Goal: Use online tool/utility: Utilize a website feature to perform a specific function

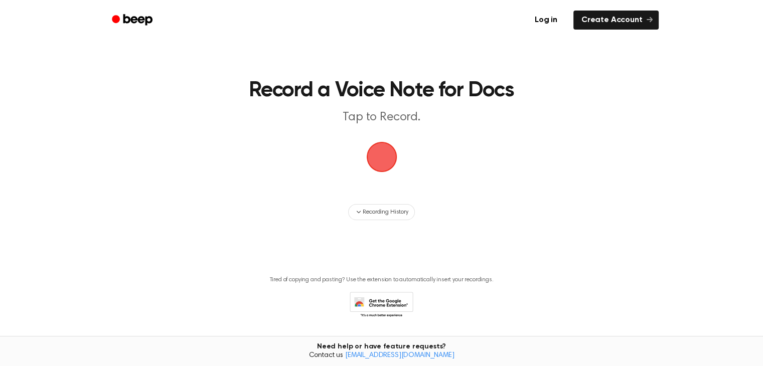
click at [377, 161] on span "button" at bounding box center [381, 157] width 33 height 33
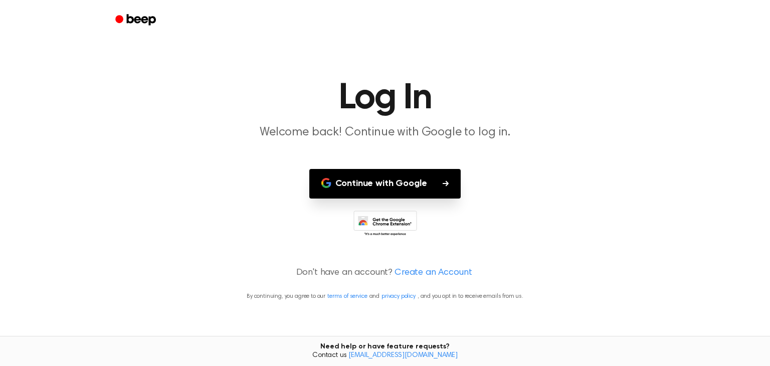
click at [409, 184] on button "Continue with Google" at bounding box center [385, 184] width 152 height 30
click at [439, 184] on button "Continue with Google" at bounding box center [385, 184] width 152 height 30
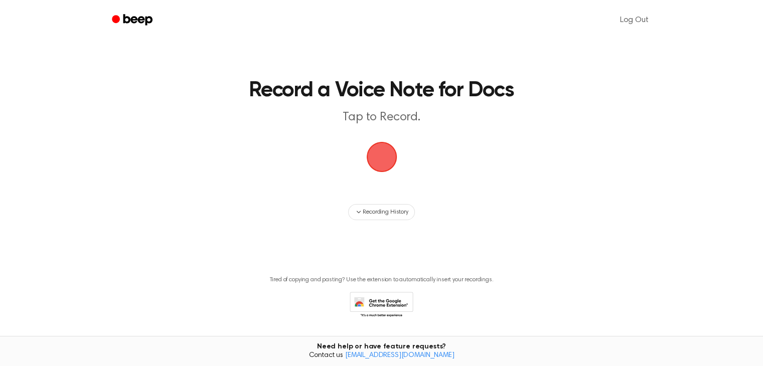
click at [368, 156] on span "button" at bounding box center [381, 157] width 56 height 56
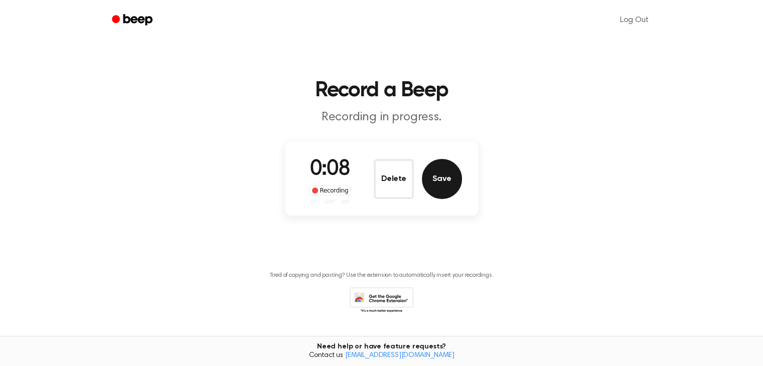
click at [451, 177] on button "Save" at bounding box center [442, 179] width 40 height 40
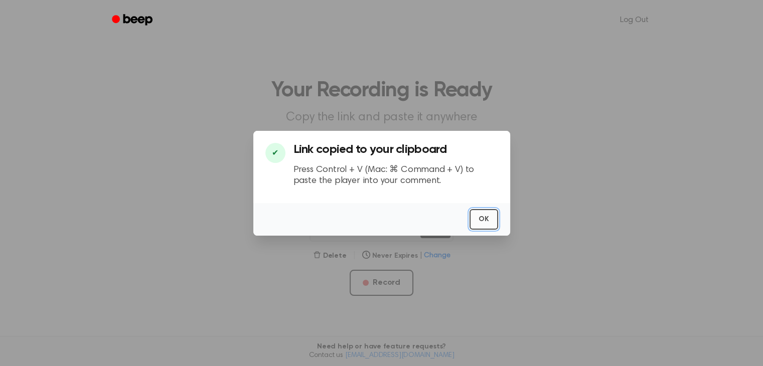
click at [482, 219] on button "OK" at bounding box center [483, 219] width 29 height 21
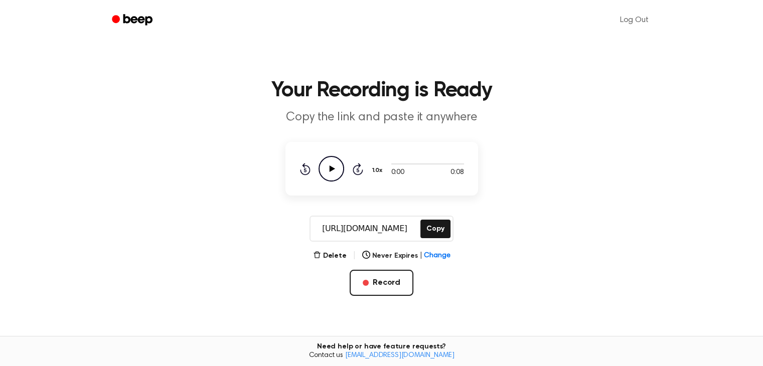
click at [338, 174] on icon "Play Audio" at bounding box center [331, 169] width 26 height 26
click at [335, 171] on icon "Play Audio" at bounding box center [331, 169] width 26 height 26
click at [325, 256] on button "Delete" at bounding box center [330, 256] width 34 height 11
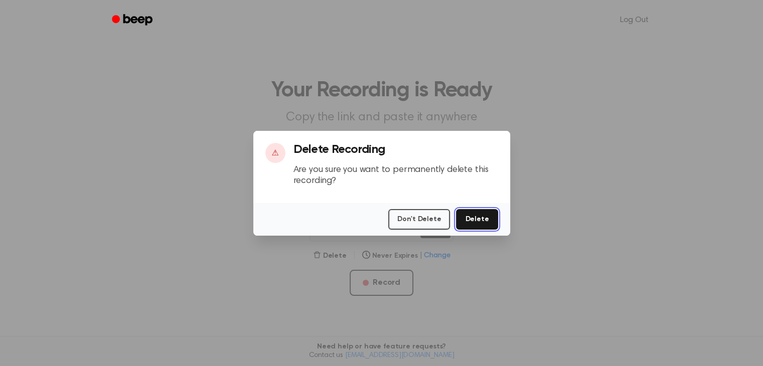
click at [477, 218] on button "Delete" at bounding box center [477, 219] width 42 height 21
